Goal: Information Seeking & Learning: Learn about a topic

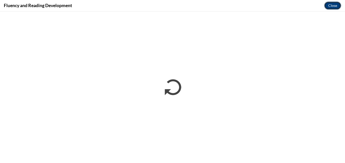
click at [333, 3] on button "Close" at bounding box center [332, 6] width 17 height 8
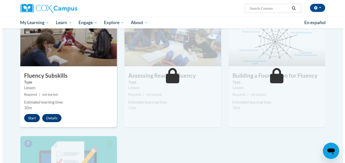
scroll to position [251, 0]
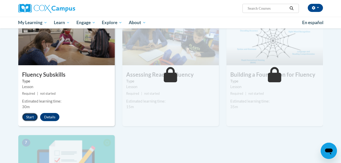
click at [33, 119] on button "Start" at bounding box center [30, 117] width 16 height 8
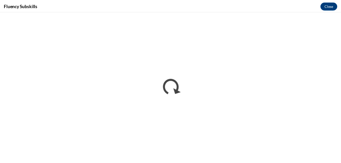
scroll to position [0, 0]
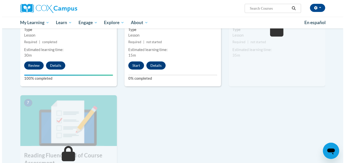
scroll to position [303, 0]
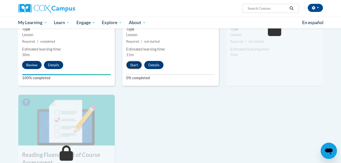
click at [132, 64] on button "Start" at bounding box center [134, 65] width 16 height 8
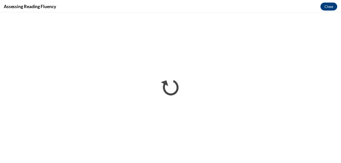
scroll to position [0, 0]
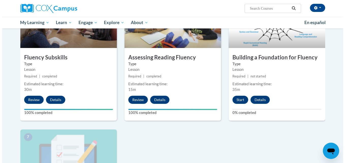
scroll to position [269, 0]
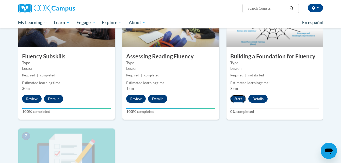
click at [242, 99] on button "Start" at bounding box center [238, 99] width 16 height 8
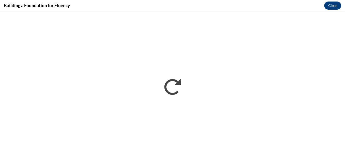
scroll to position [0, 0]
